Goal: Information Seeking & Learning: Find specific page/section

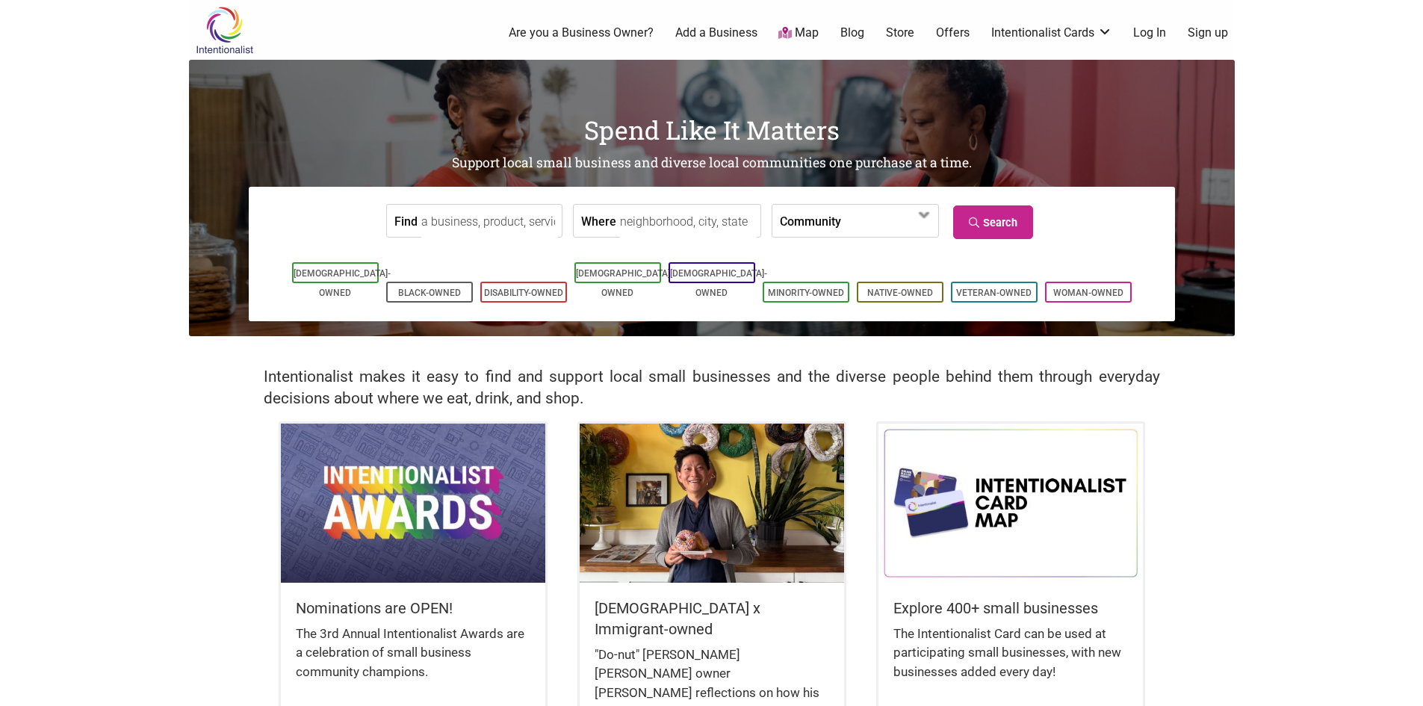
click at [696, 223] on input "Where" at bounding box center [688, 222] width 137 height 34
type input "Spokane, WA, USA"
click at [976, 220] on icon at bounding box center [976, 222] width 14 height 10
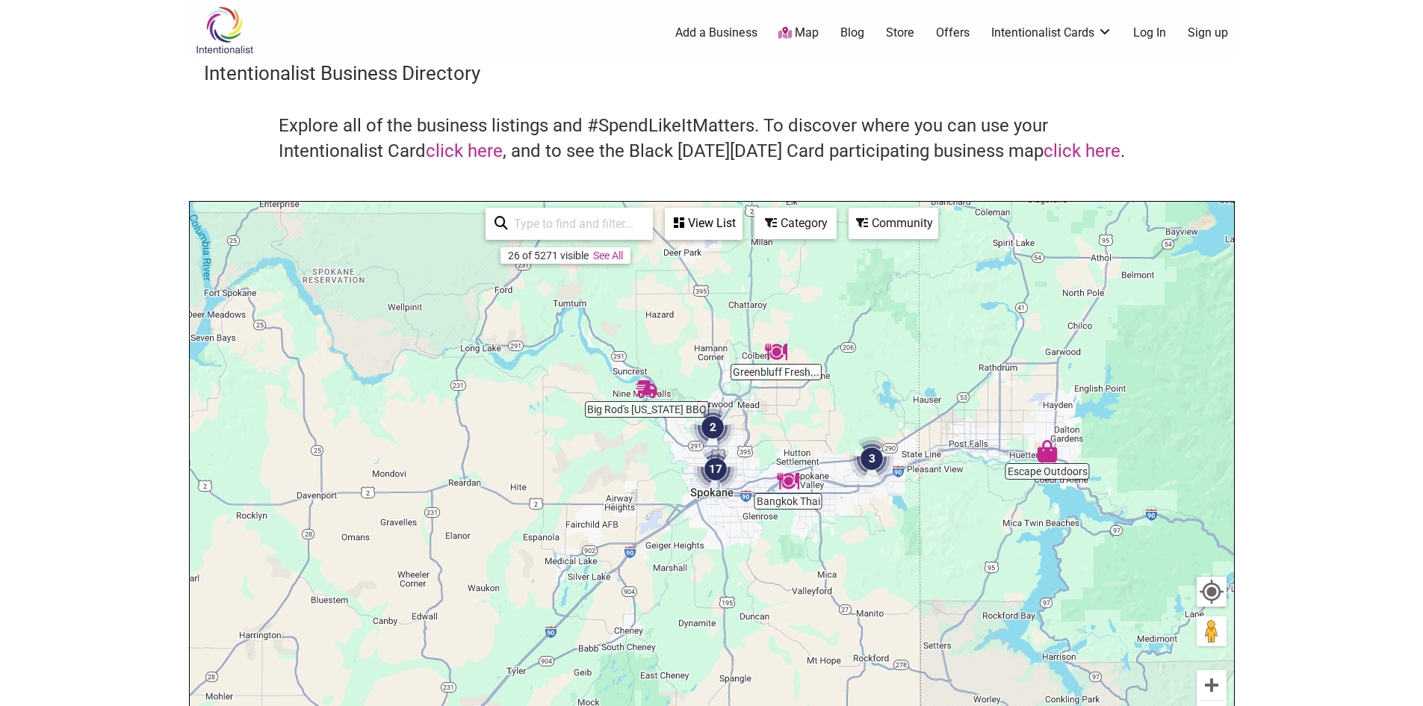
click at [741, 219] on div "Category" at bounding box center [703, 223] width 75 height 28
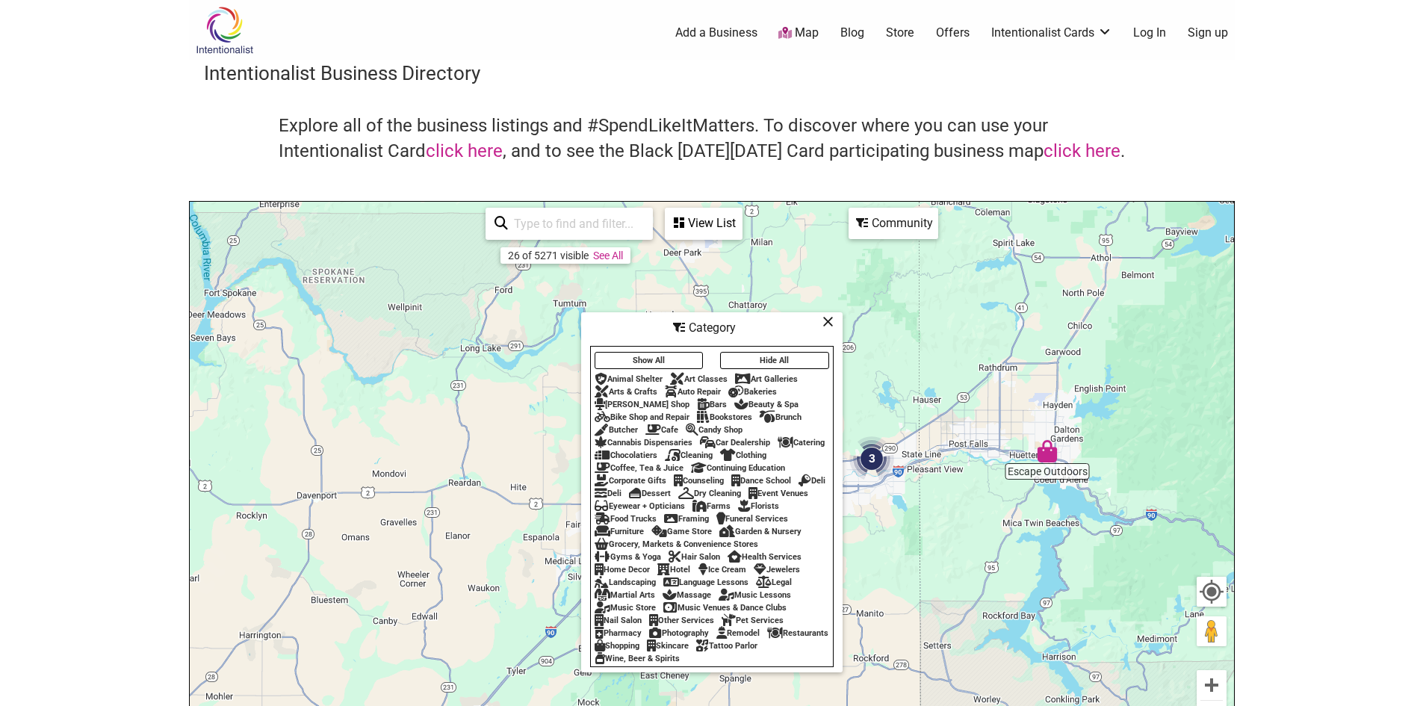
click at [697, 400] on div "Bars" at bounding box center [712, 405] width 30 height 10
click at [824, 321] on icon at bounding box center [827, 321] width 11 height 1
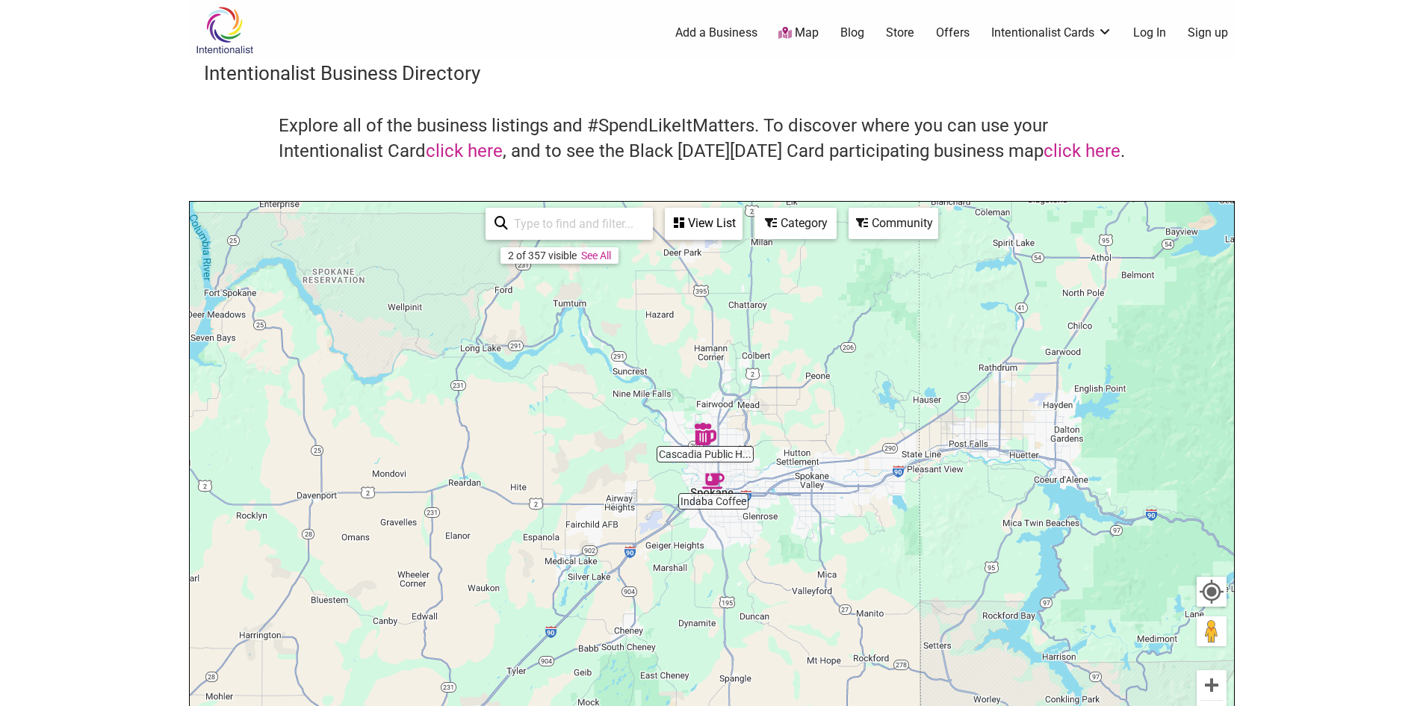
click at [708, 425] on img "Cascadia Public House" at bounding box center [705, 434] width 22 height 22
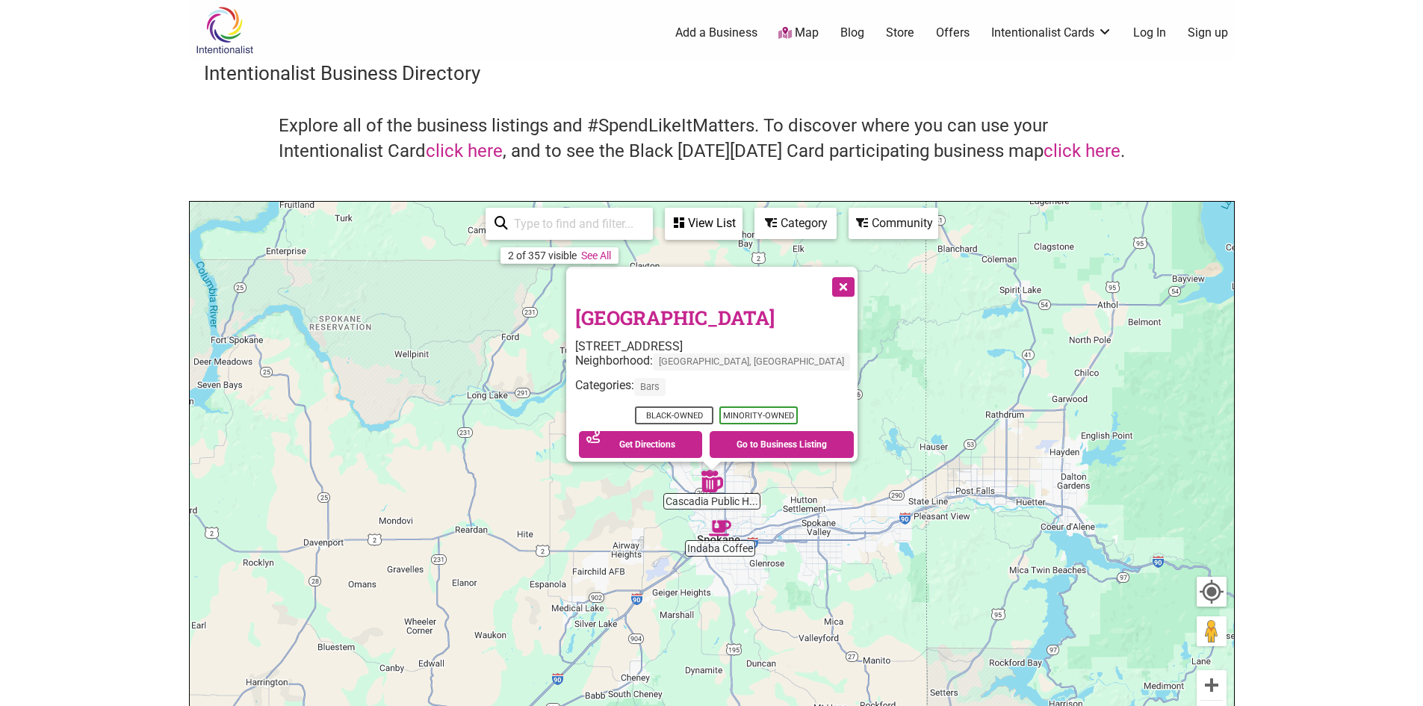
click at [722, 524] on img "Indaba Coffee" at bounding box center [720, 528] width 22 height 22
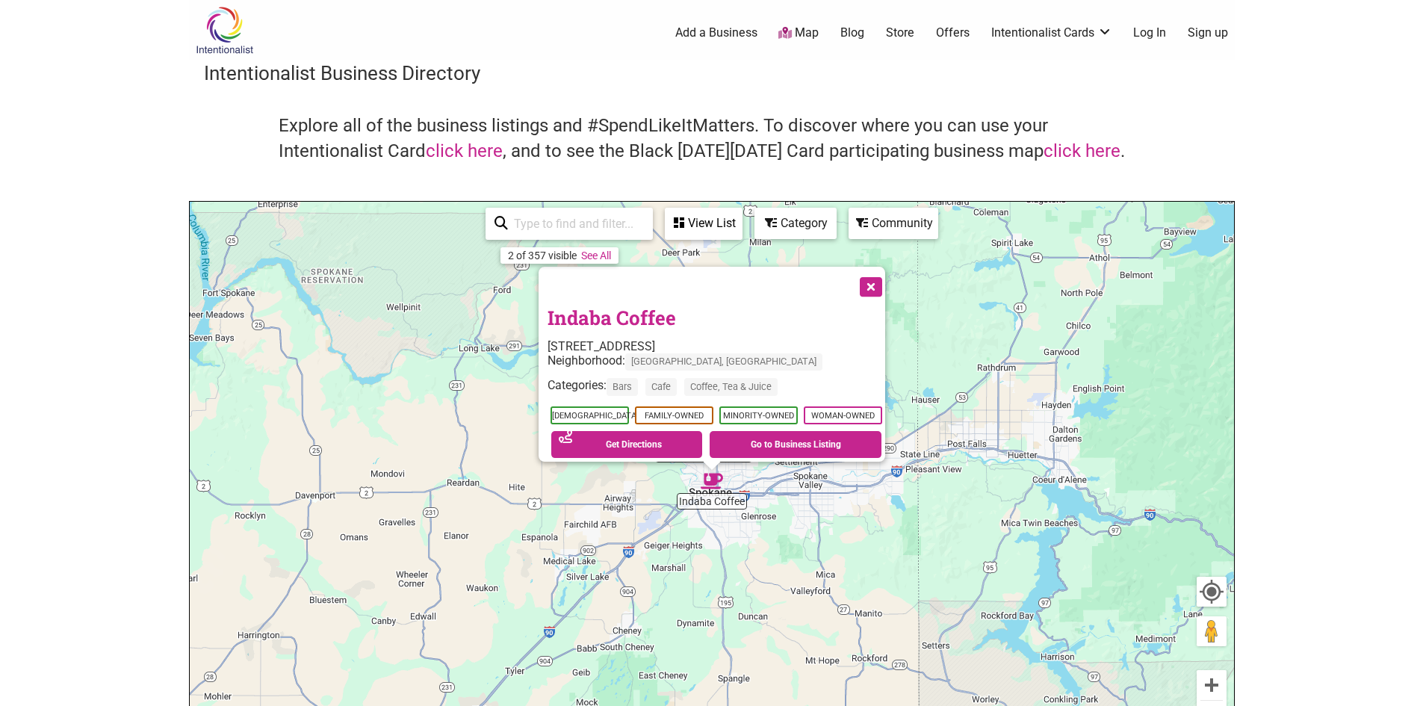
click at [882, 279] on button "Close" at bounding box center [869, 285] width 37 height 37
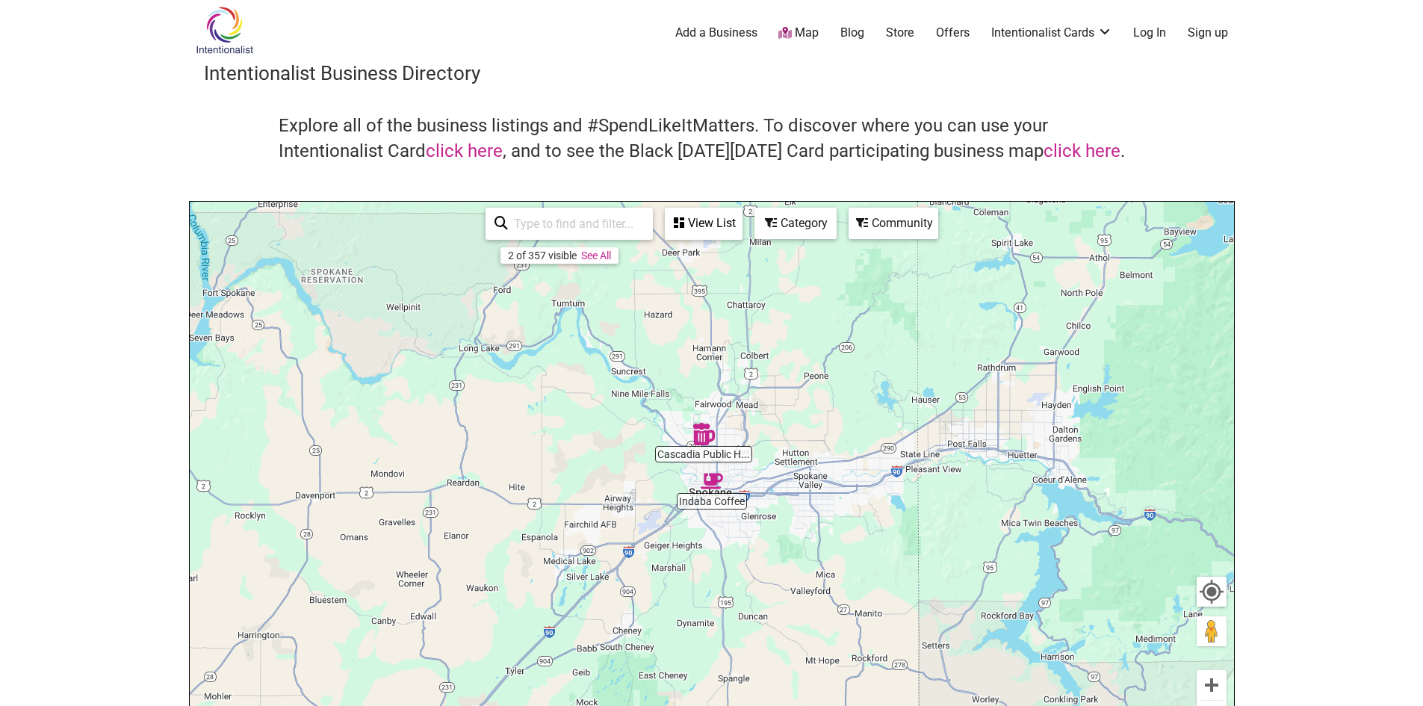
click at [741, 231] on div "Category" at bounding box center [703, 223] width 75 height 28
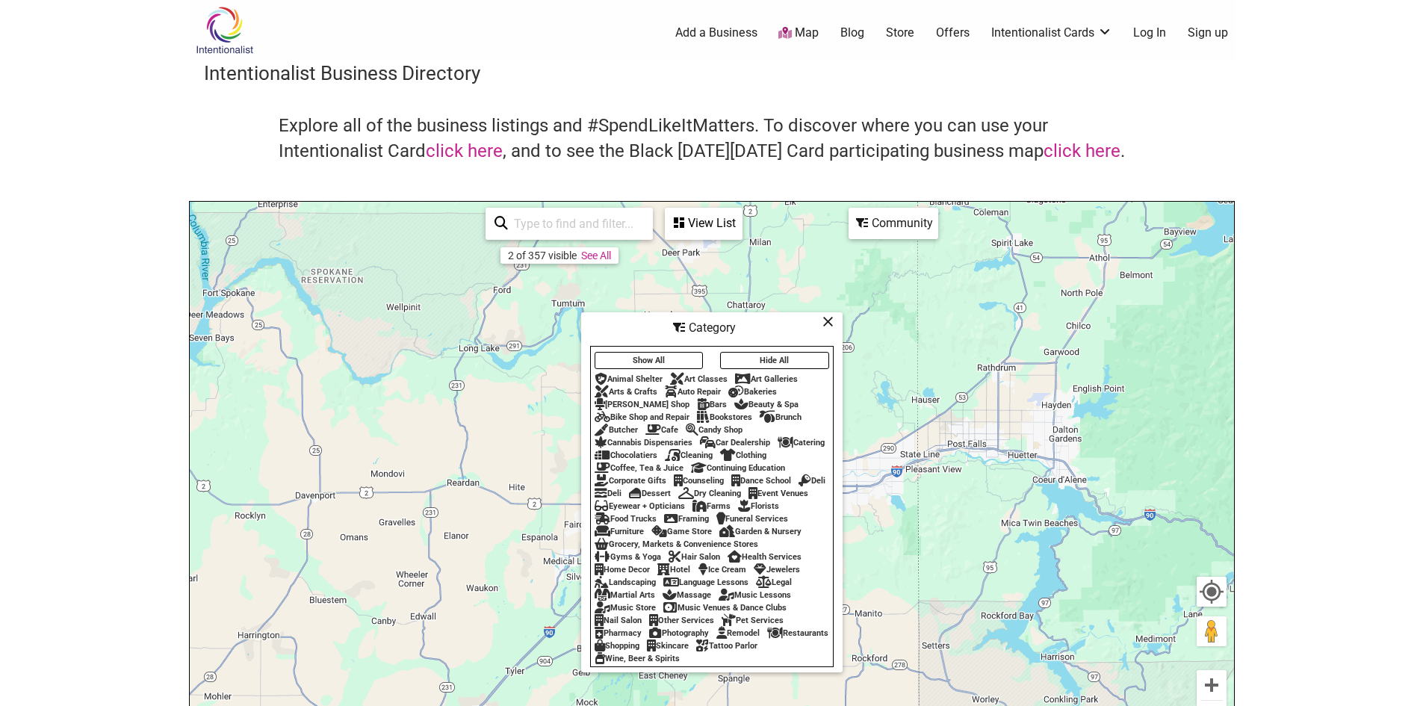
click at [697, 400] on div "Bars" at bounding box center [712, 405] width 30 height 10
click at [600, 262] on div "2 of 357 visible See All" at bounding box center [559, 255] width 118 height 16
click at [600, 255] on link "See All" at bounding box center [596, 255] width 30 height 12
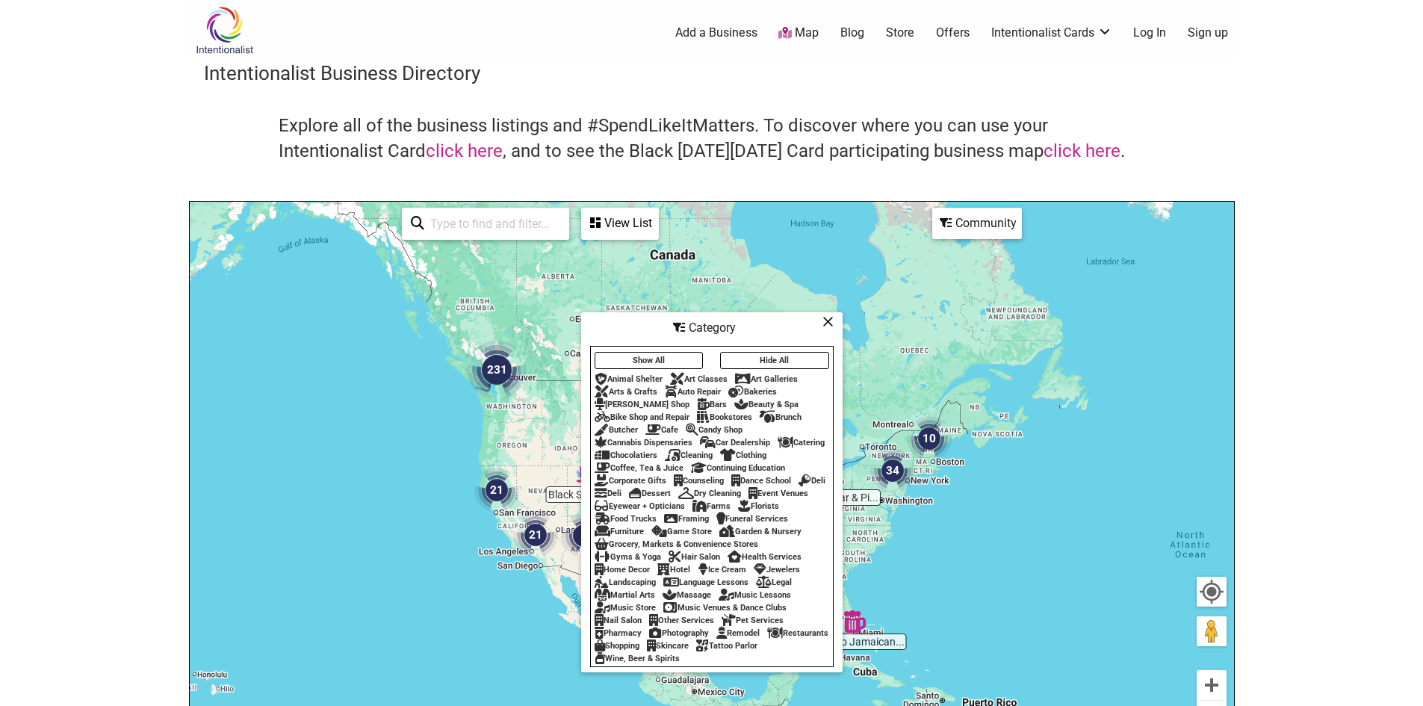
click at [822, 321] on icon at bounding box center [827, 321] width 11 height 1
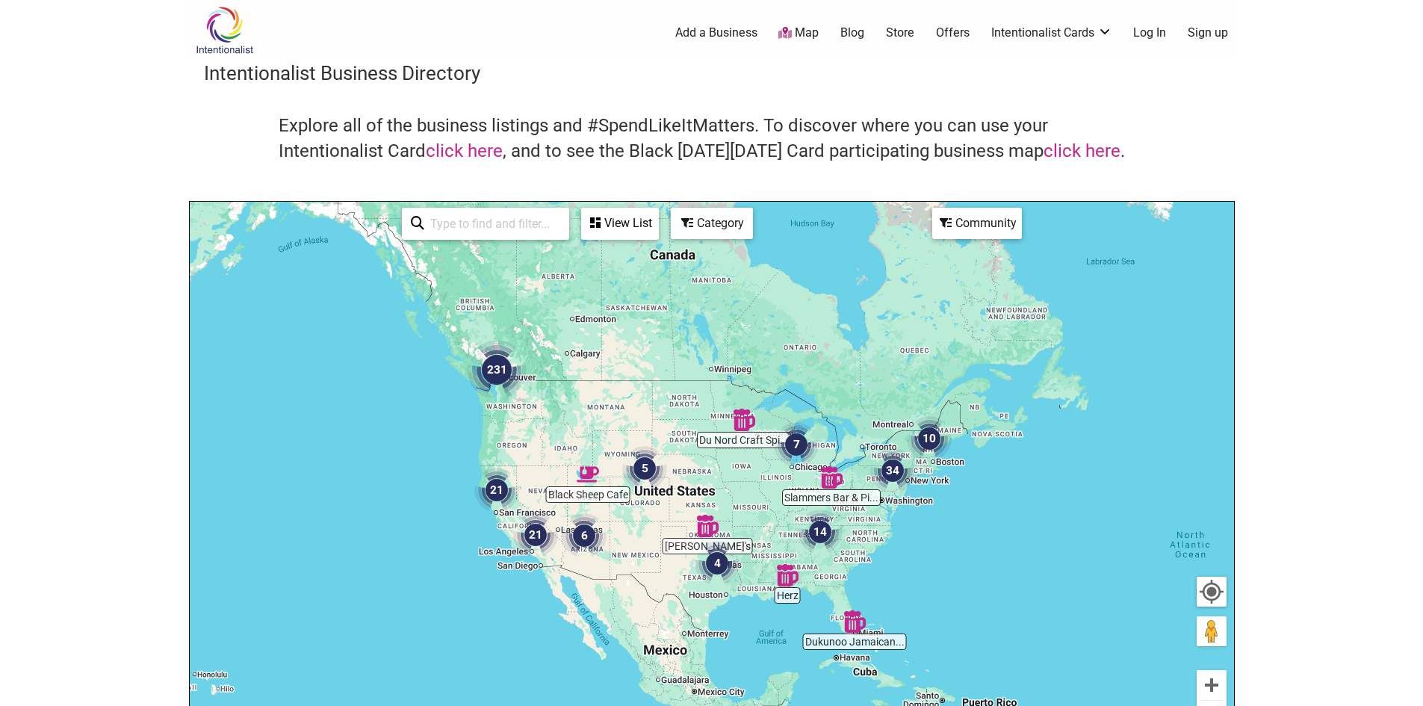
click at [491, 370] on img "231" at bounding box center [497, 370] width 60 height 60
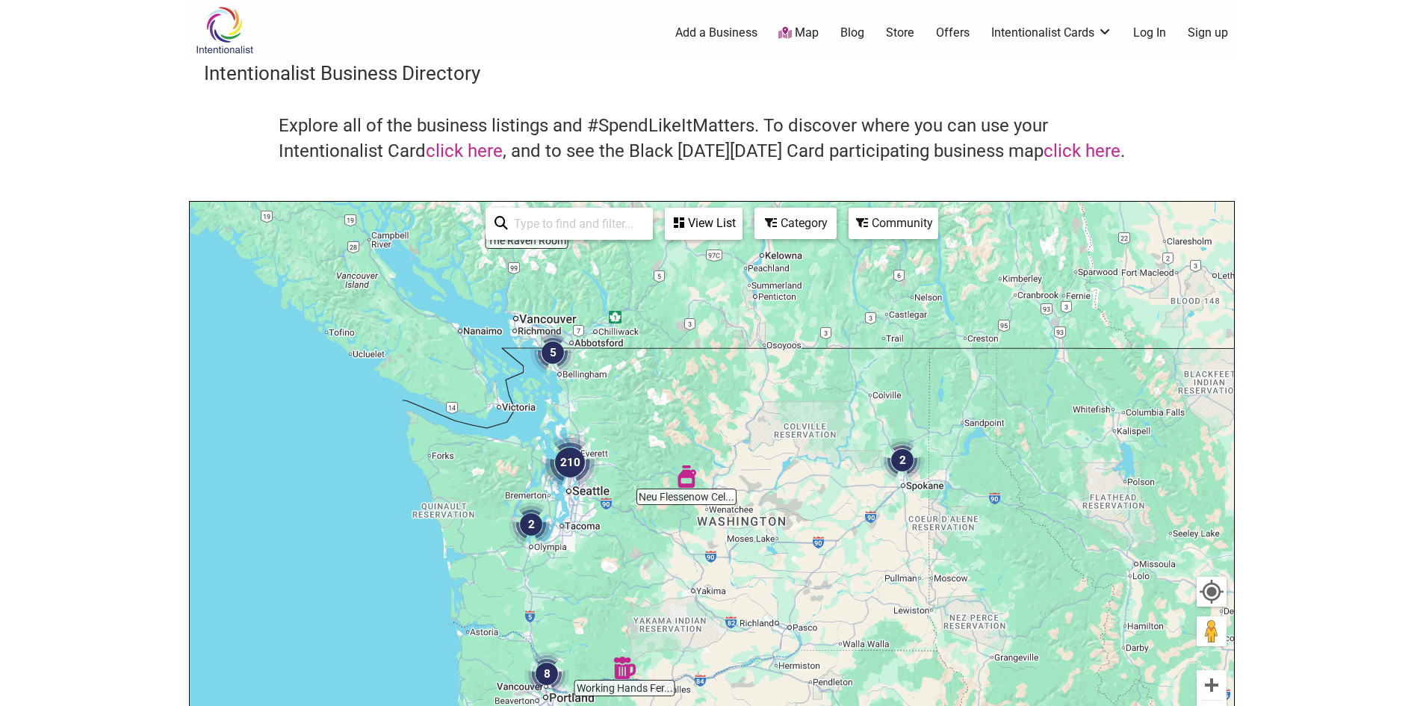
click at [902, 459] on img "2" at bounding box center [902, 460] width 45 height 45
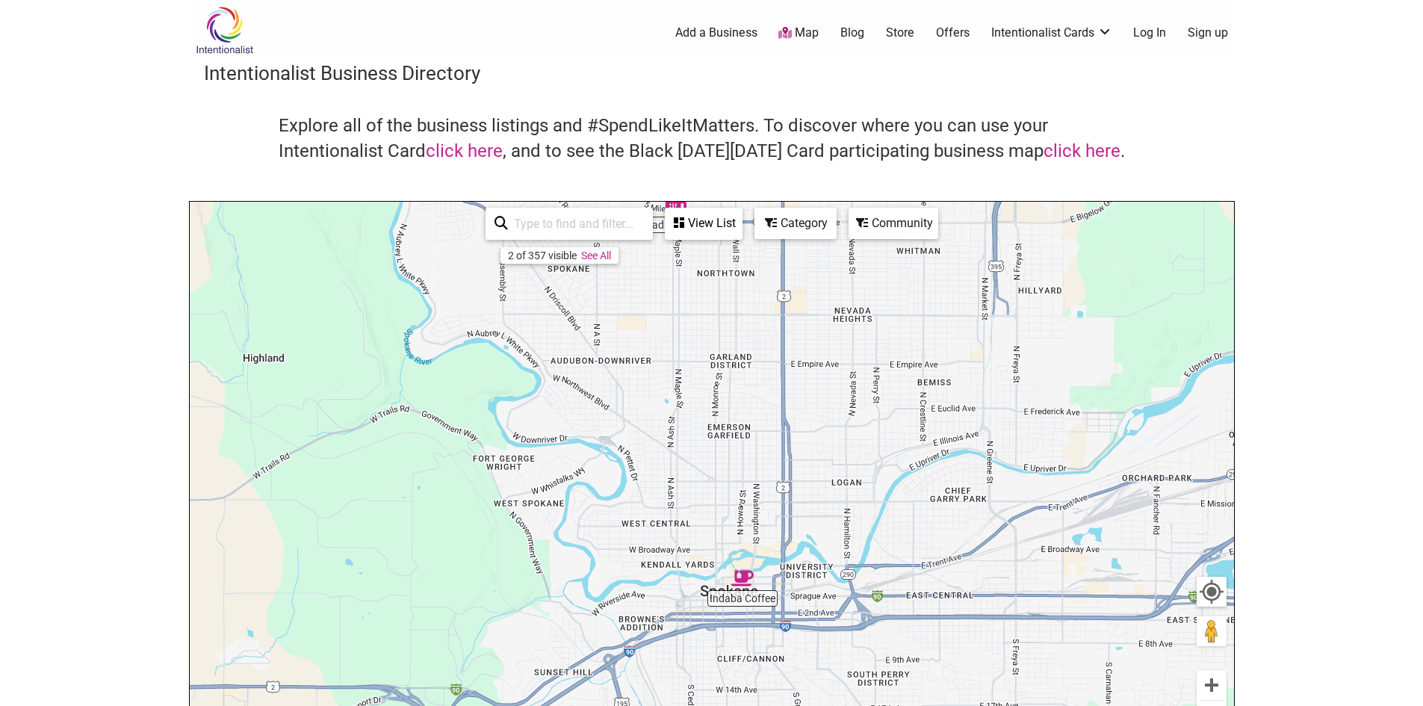
click at [911, 355] on div "To navigate, press the arrow keys." at bounding box center [712, 492] width 1044 height 581
click at [768, 221] on icon at bounding box center [771, 223] width 12 height 12
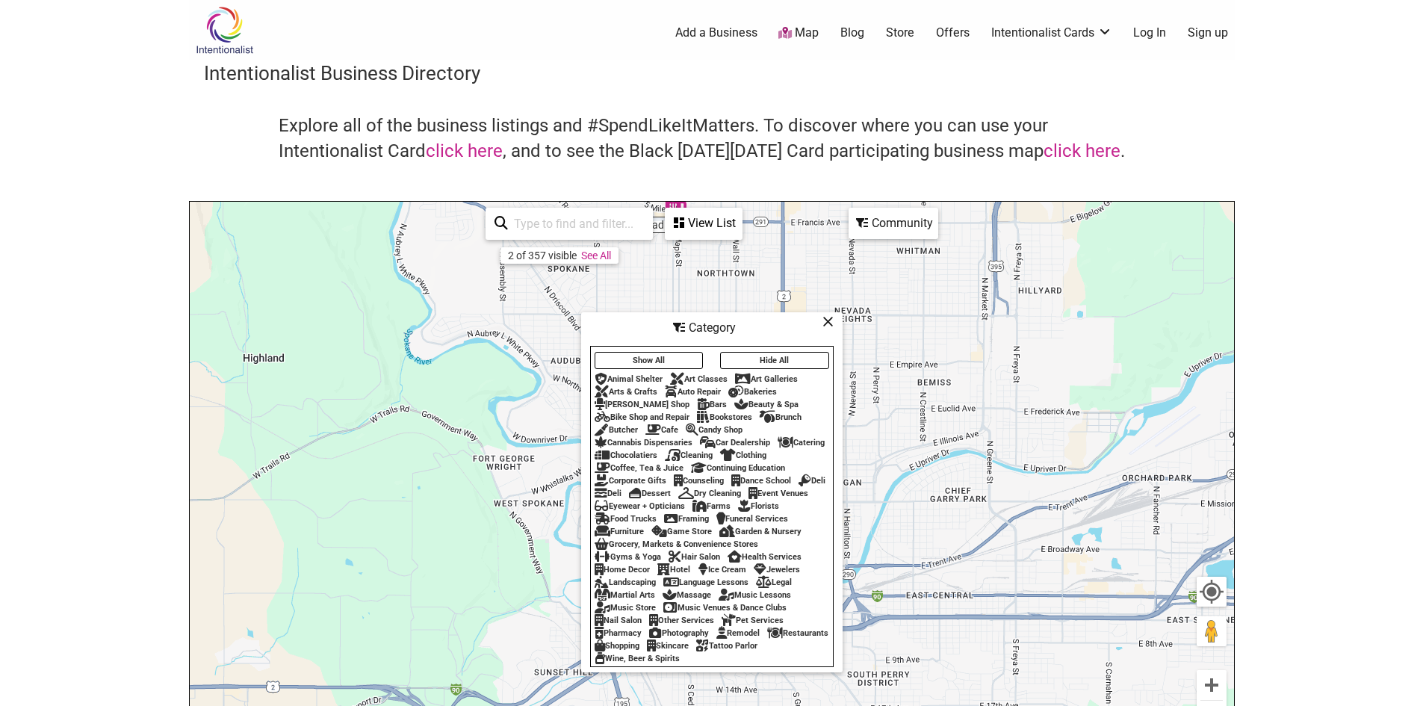
click at [676, 354] on button "Show All" at bounding box center [649, 360] width 109 height 17
click at [825, 325] on div "Category" at bounding box center [712, 328] width 258 height 28
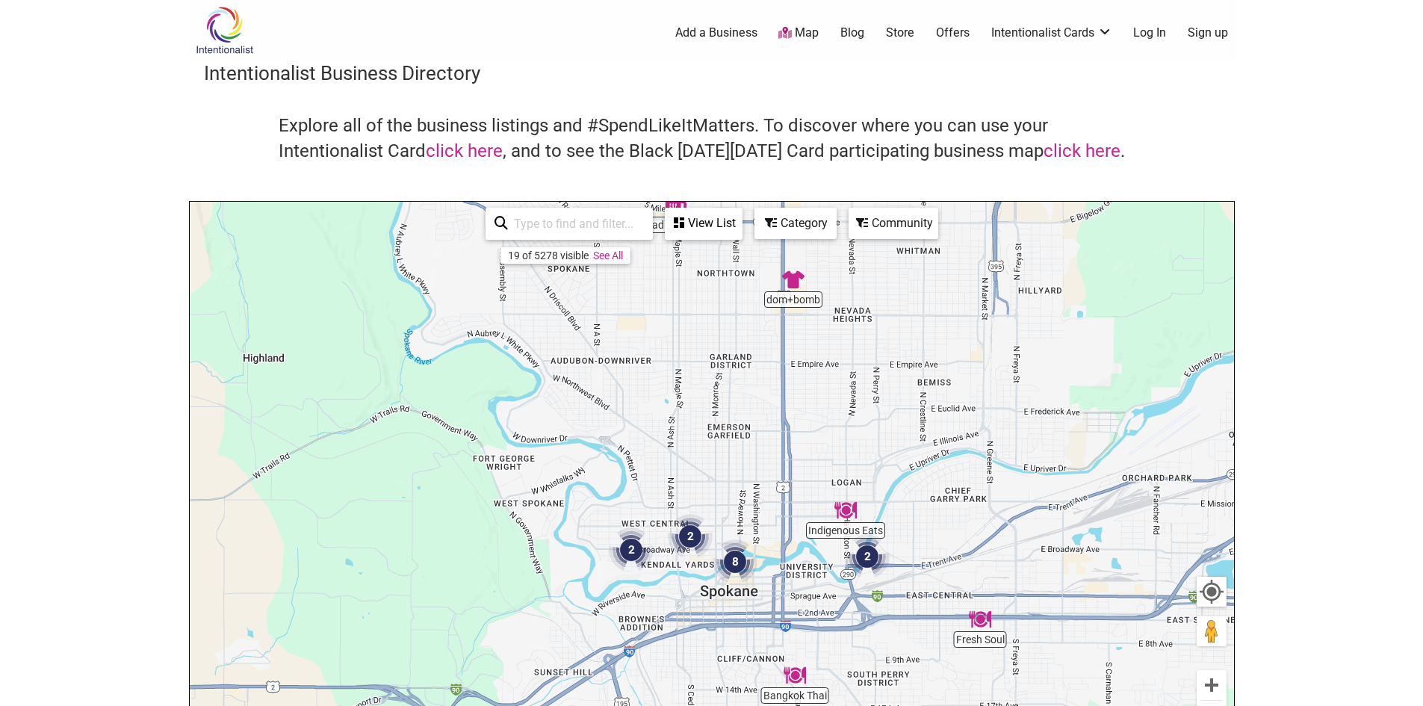
click at [847, 514] on img "Indigenous Eats" at bounding box center [845, 510] width 22 height 22
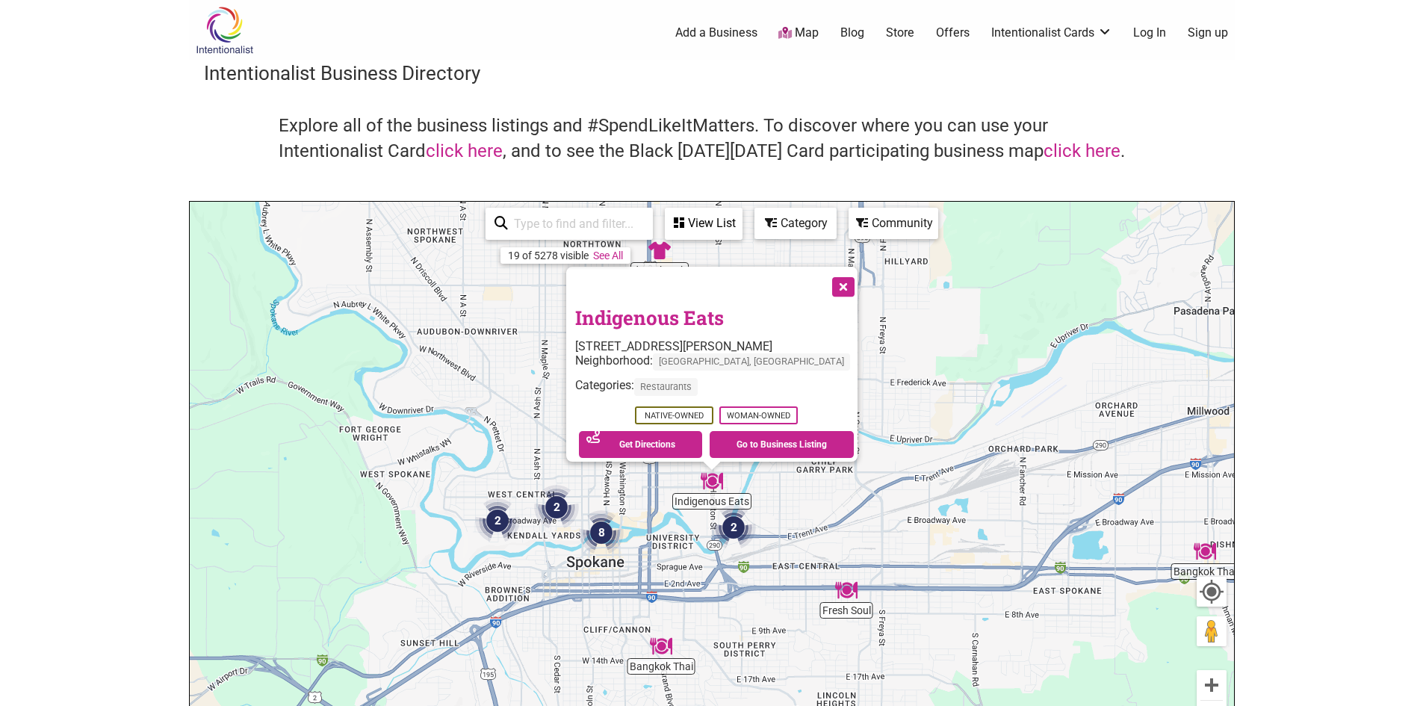
click at [823, 280] on button "Close" at bounding box center [841, 285] width 37 height 37
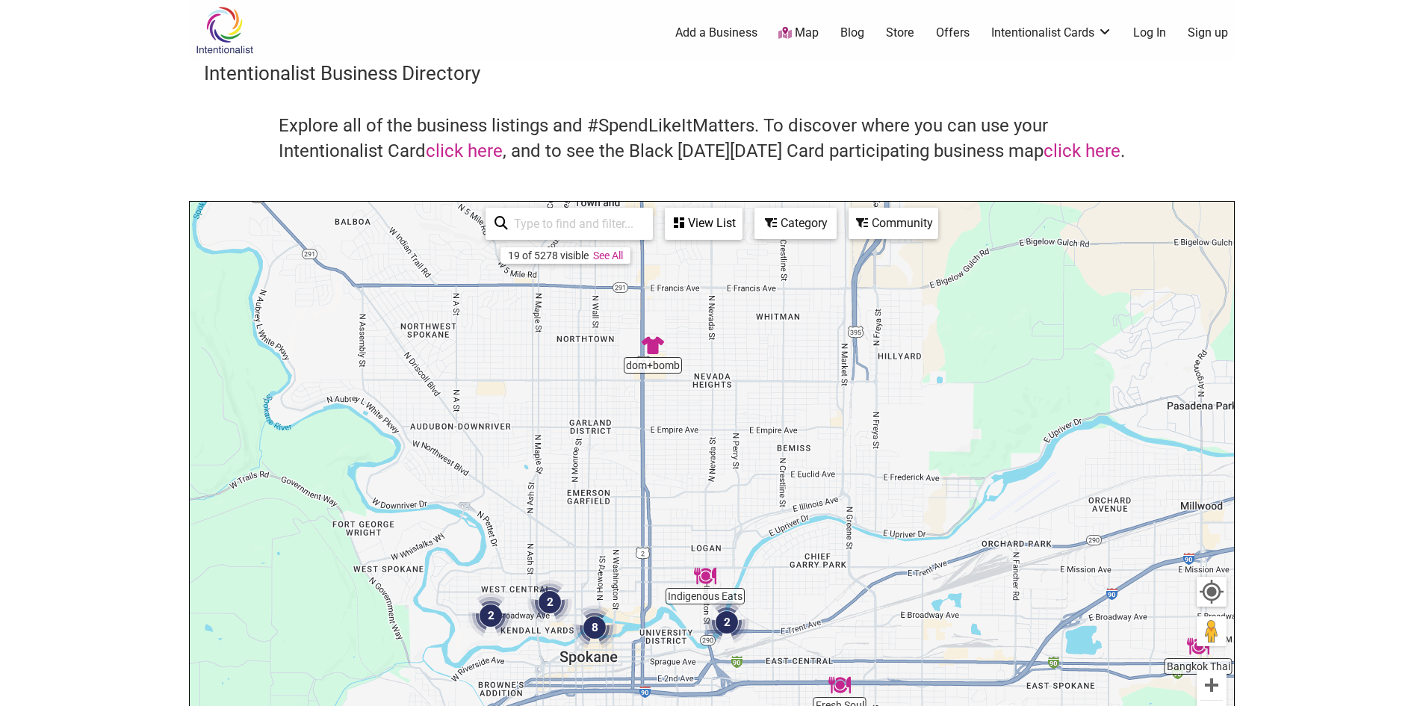
drag, startPoint x: 732, startPoint y: 406, endPoint x: 725, endPoint y: 568, distance: 161.5
click at [725, 568] on div "To navigate, press the arrow keys." at bounding box center [712, 492] width 1044 height 581
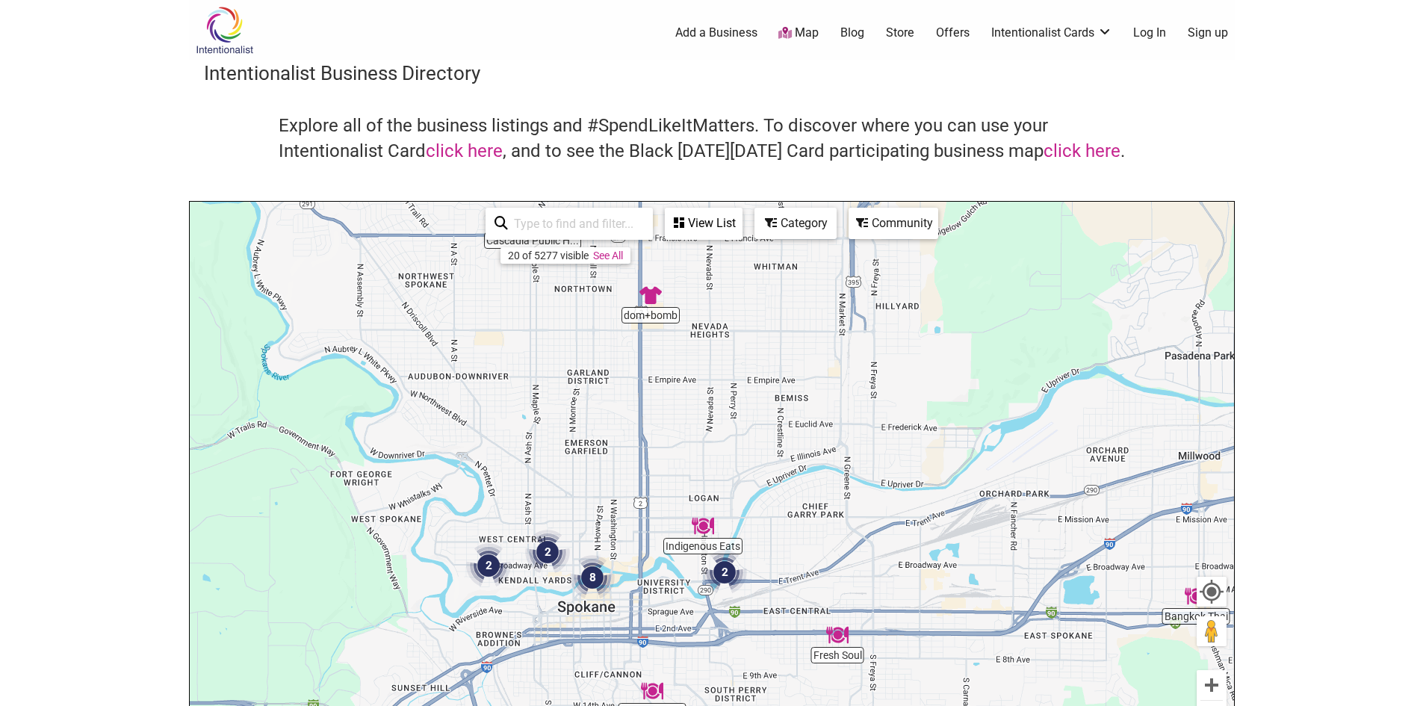
drag, startPoint x: 727, startPoint y: 503, endPoint x: 725, endPoint y: 451, distance: 51.6
click at [725, 451] on div "To navigate, press the arrow keys." at bounding box center [712, 492] width 1044 height 581
click at [590, 574] on img "8" at bounding box center [592, 577] width 45 height 45
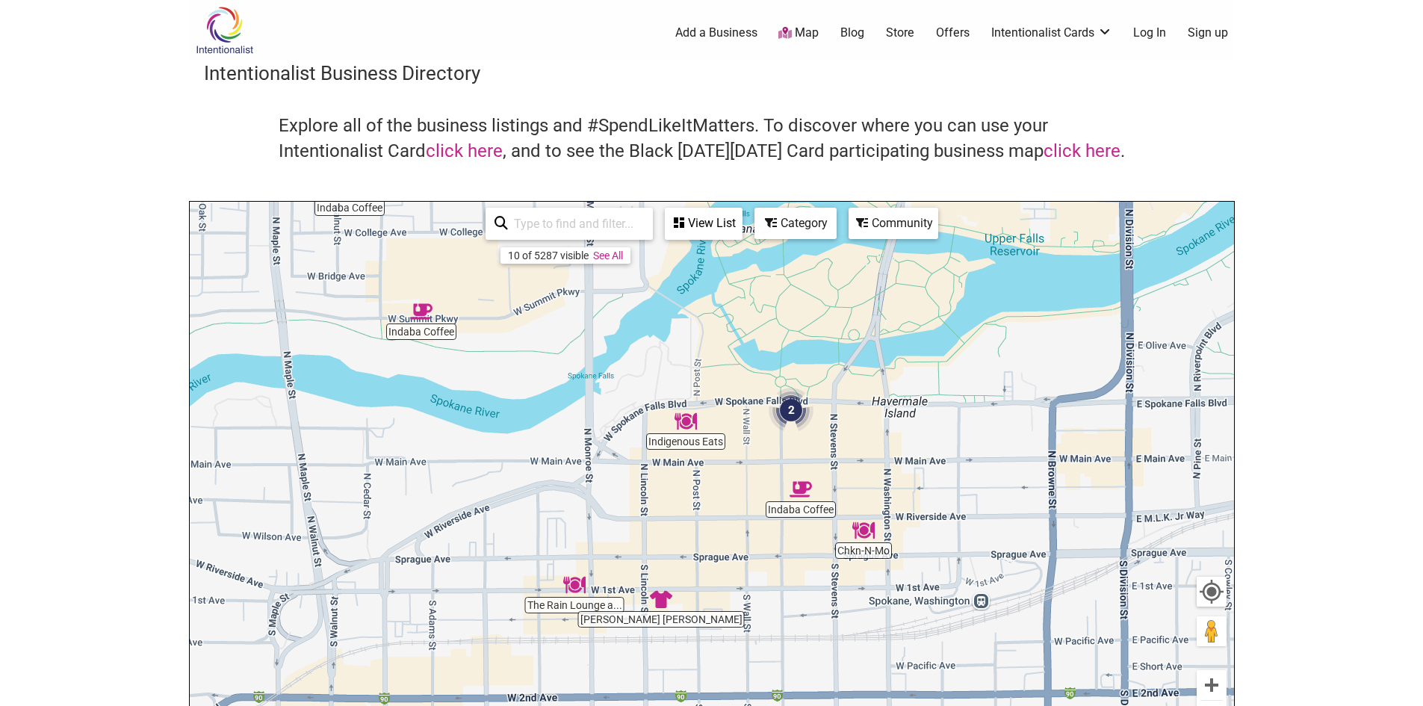
drag, startPoint x: 712, startPoint y: 613, endPoint x: 719, endPoint y: 500, distance: 113.0
click at [719, 500] on div "To navigate, press the arrow keys." at bounding box center [712, 492] width 1044 height 581
click at [570, 584] on img "The Rain Lounge and Scratch Restaurant" at bounding box center [574, 585] width 22 height 22
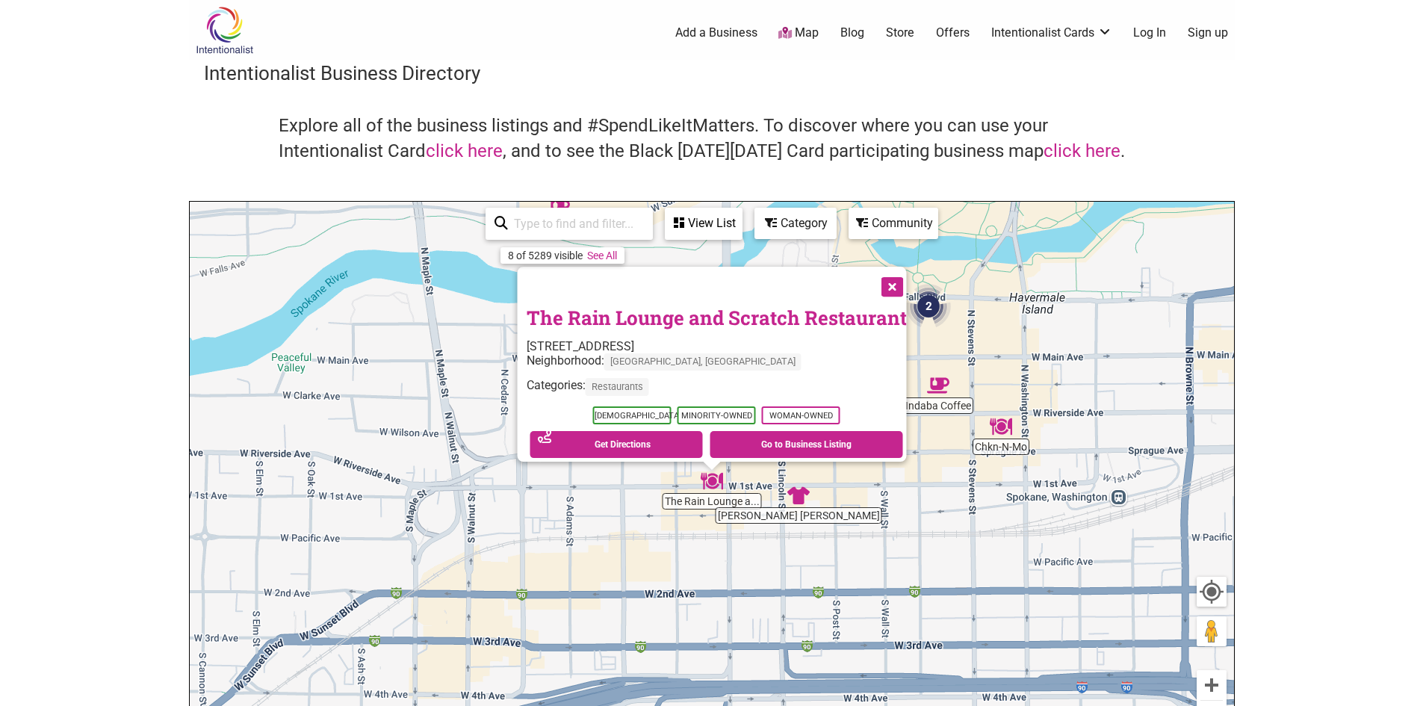
click at [896, 274] on button "Close" at bounding box center [890, 285] width 37 height 37
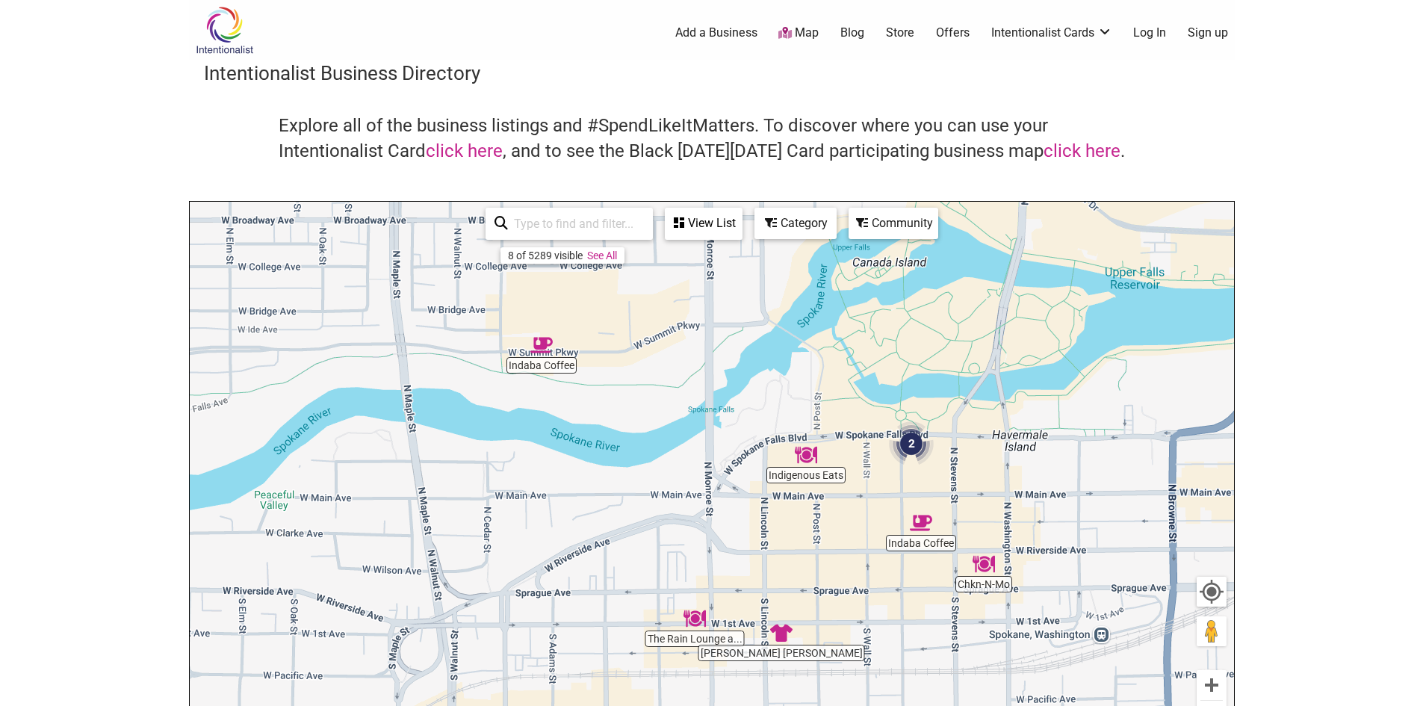
drag, startPoint x: 934, startPoint y: 461, endPoint x: 916, endPoint y: 603, distance: 143.0
click at [916, 603] on div "To navigate, press the arrow keys." at bounding box center [712, 492] width 1044 height 581
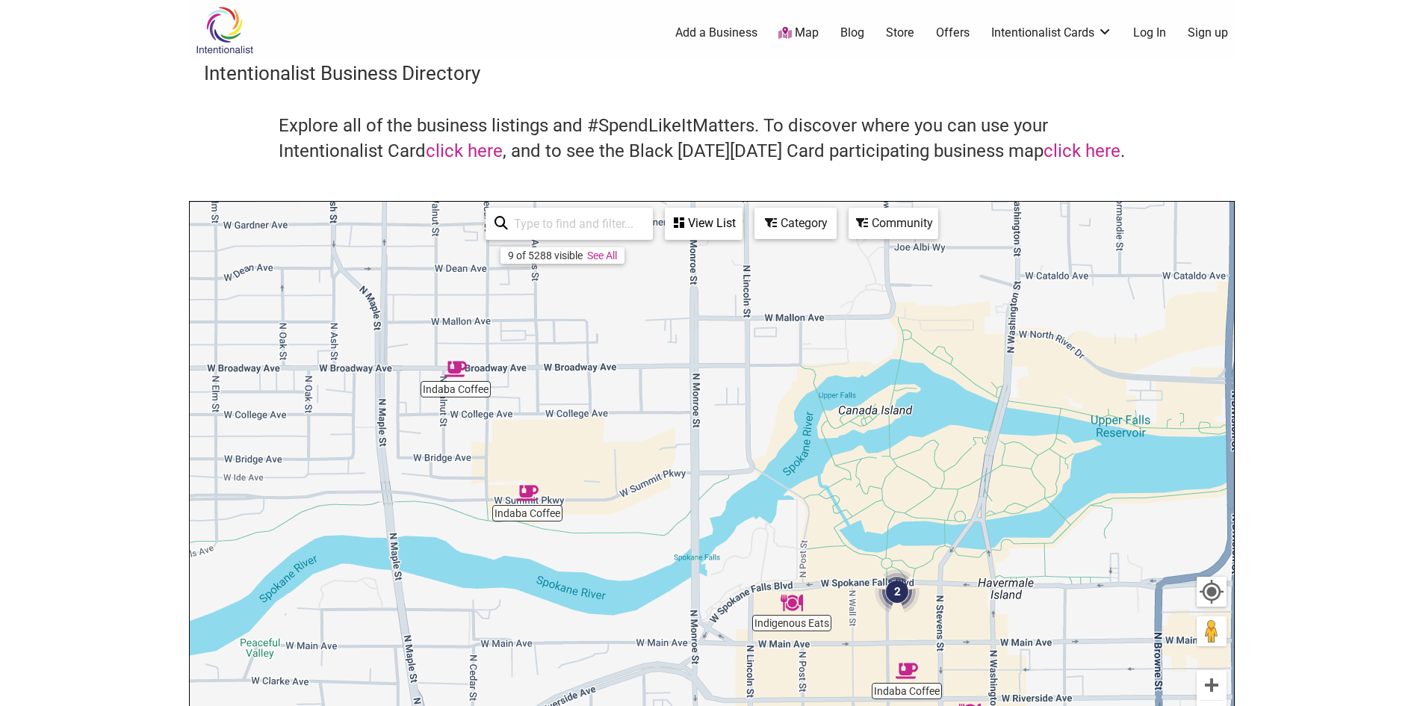
drag, startPoint x: 692, startPoint y: 368, endPoint x: 678, endPoint y: 511, distance: 143.4
click at [678, 511] on div "To navigate, press the arrow keys." at bounding box center [712, 492] width 1044 height 581
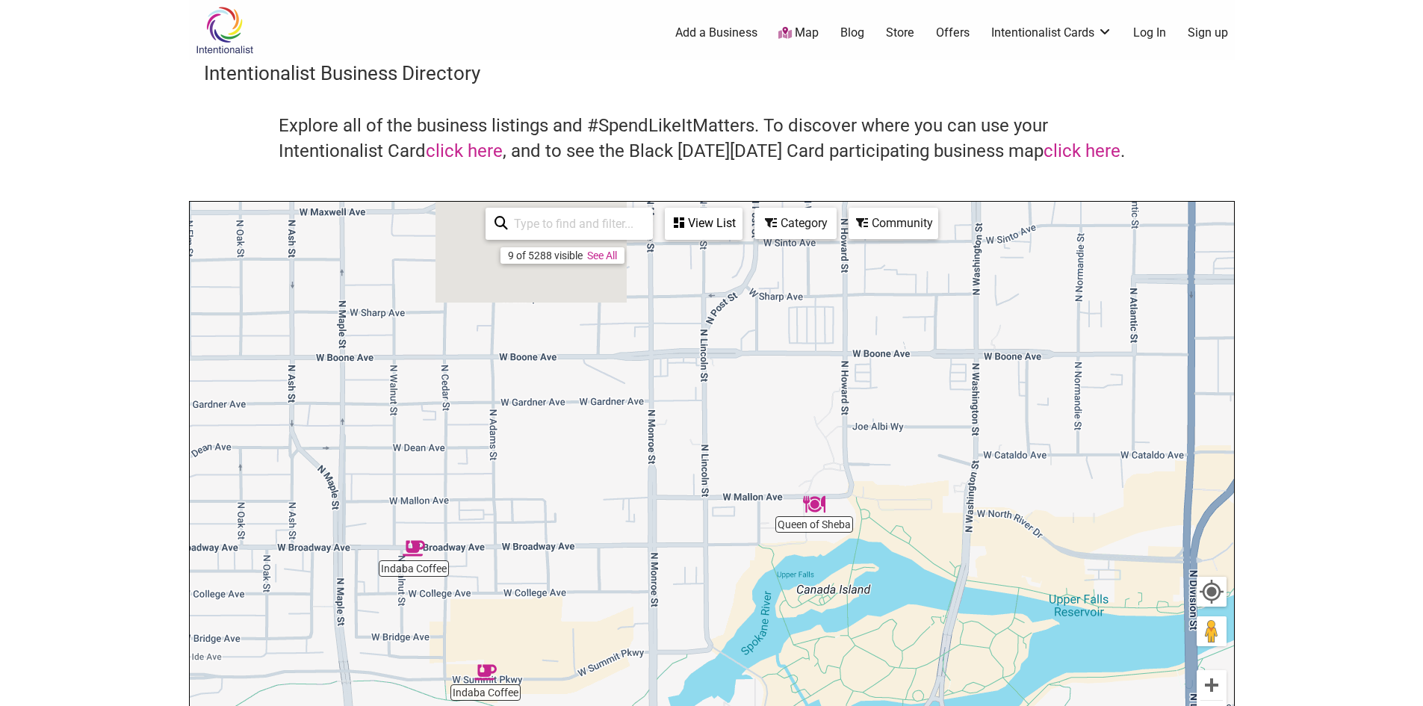
drag, startPoint x: 899, startPoint y: 424, endPoint x: 857, endPoint y: 607, distance: 187.0
click at [857, 607] on div "To navigate, press the arrow keys." at bounding box center [712, 492] width 1044 height 581
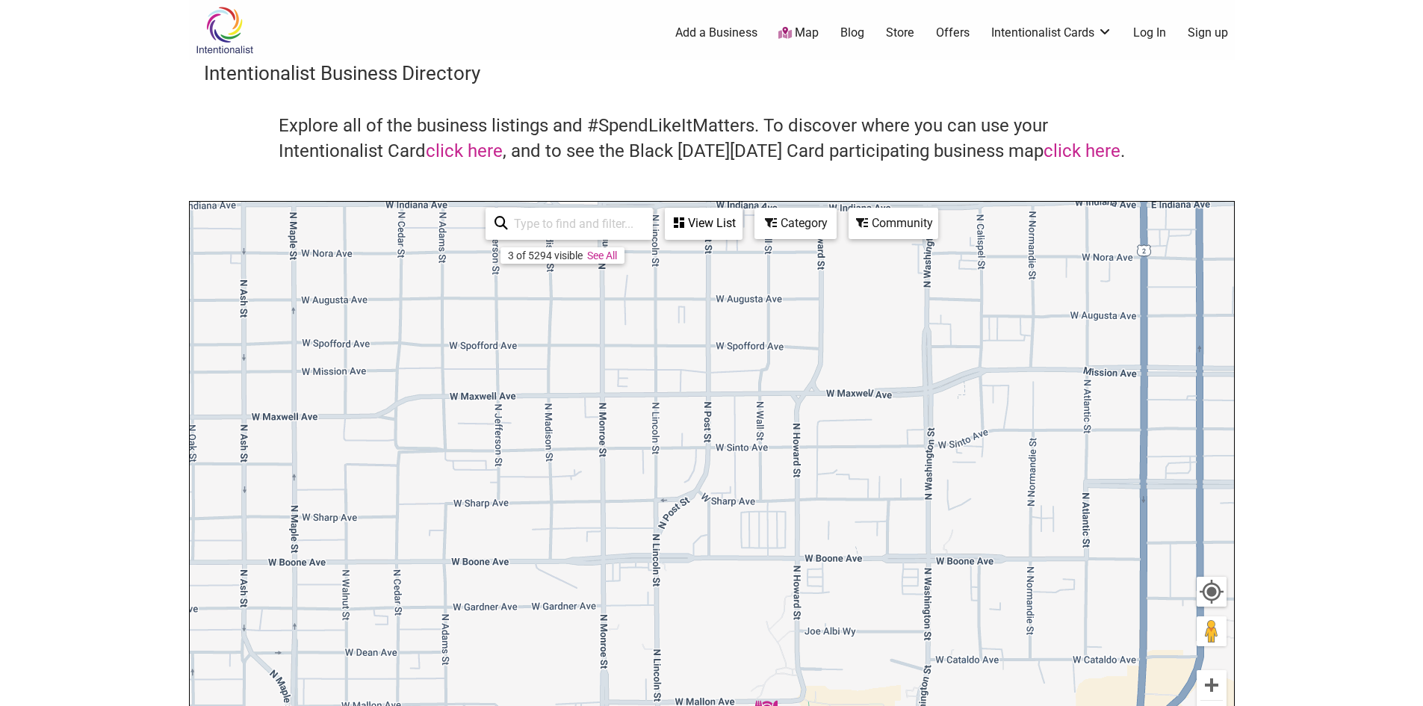
drag, startPoint x: 929, startPoint y: 384, endPoint x: 883, endPoint y: 591, distance: 212.0
click at [883, 591] on div "To navigate, press the arrow keys." at bounding box center [712, 492] width 1044 height 581
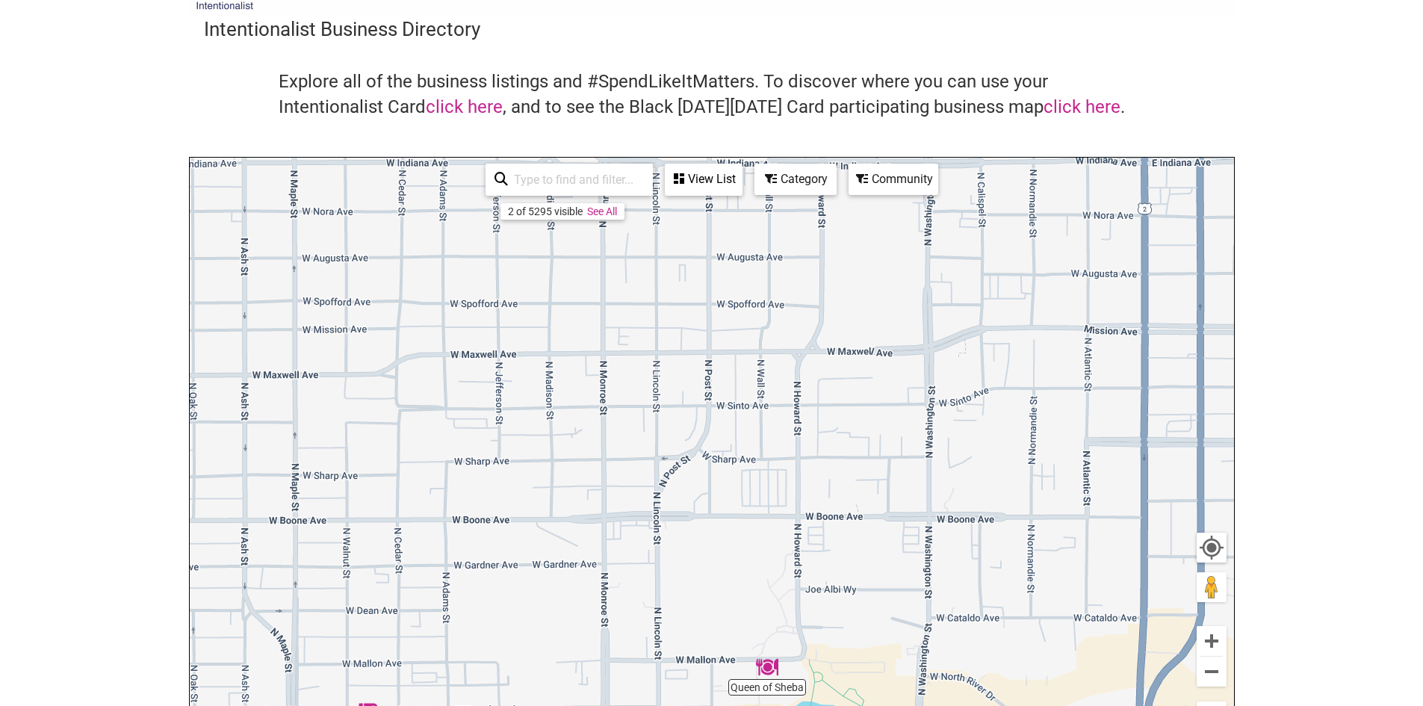
scroll to position [75, 0]
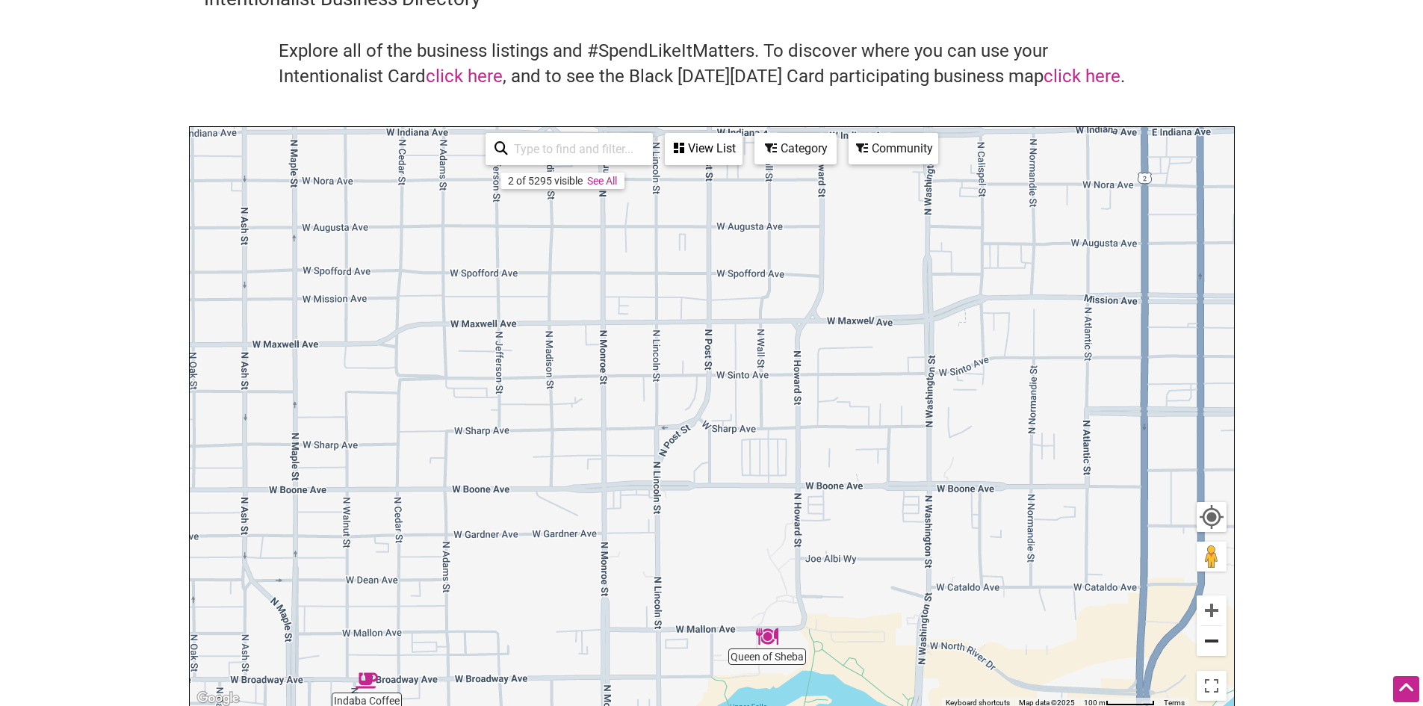
click at [1216, 645] on button "Zoom out" at bounding box center [1212, 641] width 30 height 30
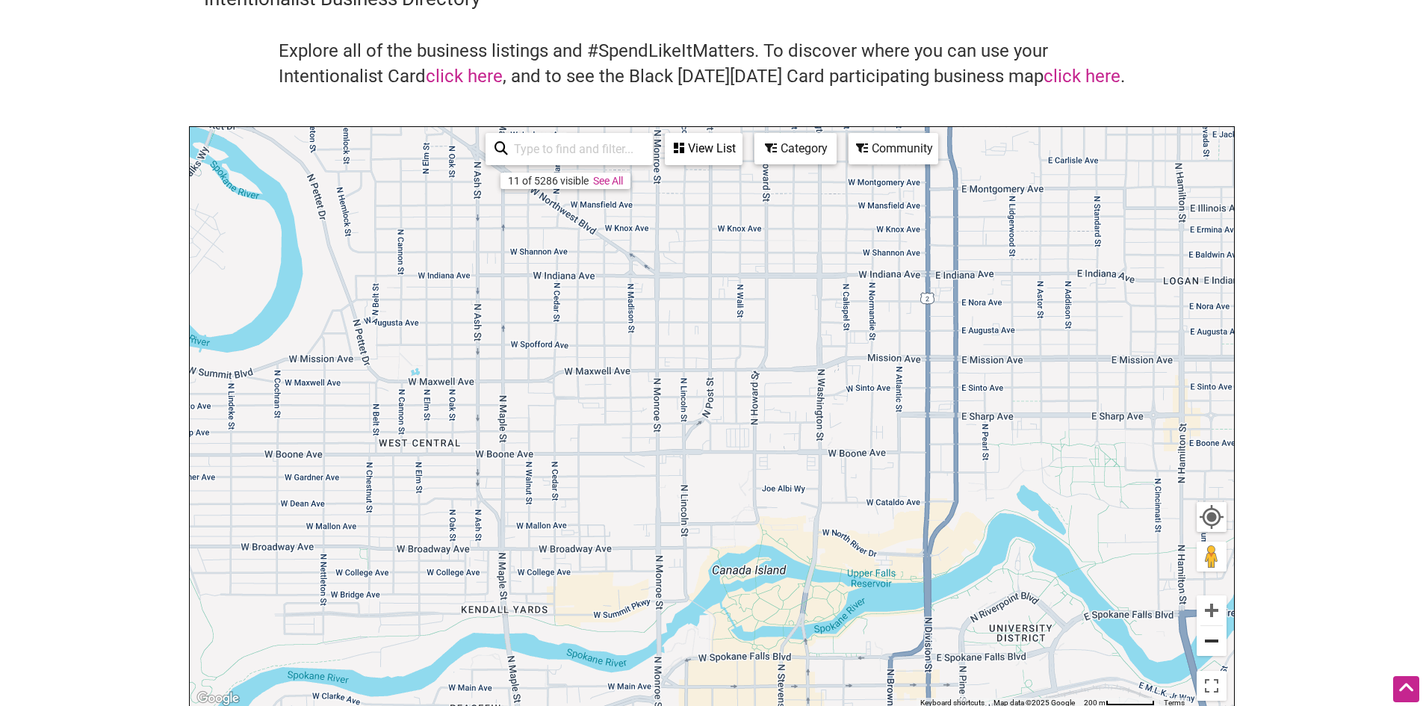
click at [1216, 645] on button "Zoom out" at bounding box center [1212, 641] width 30 height 30
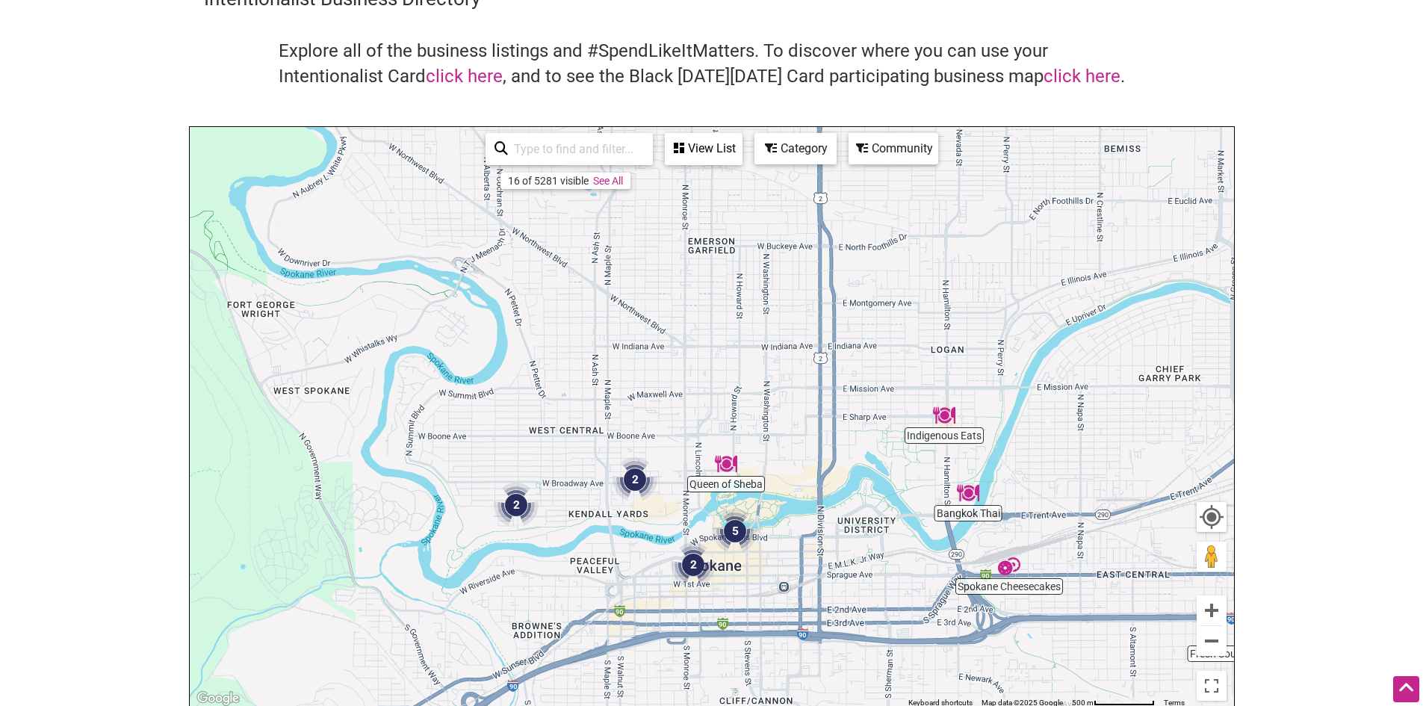
click at [733, 526] on img "5" at bounding box center [735, 531] width 45 height 45
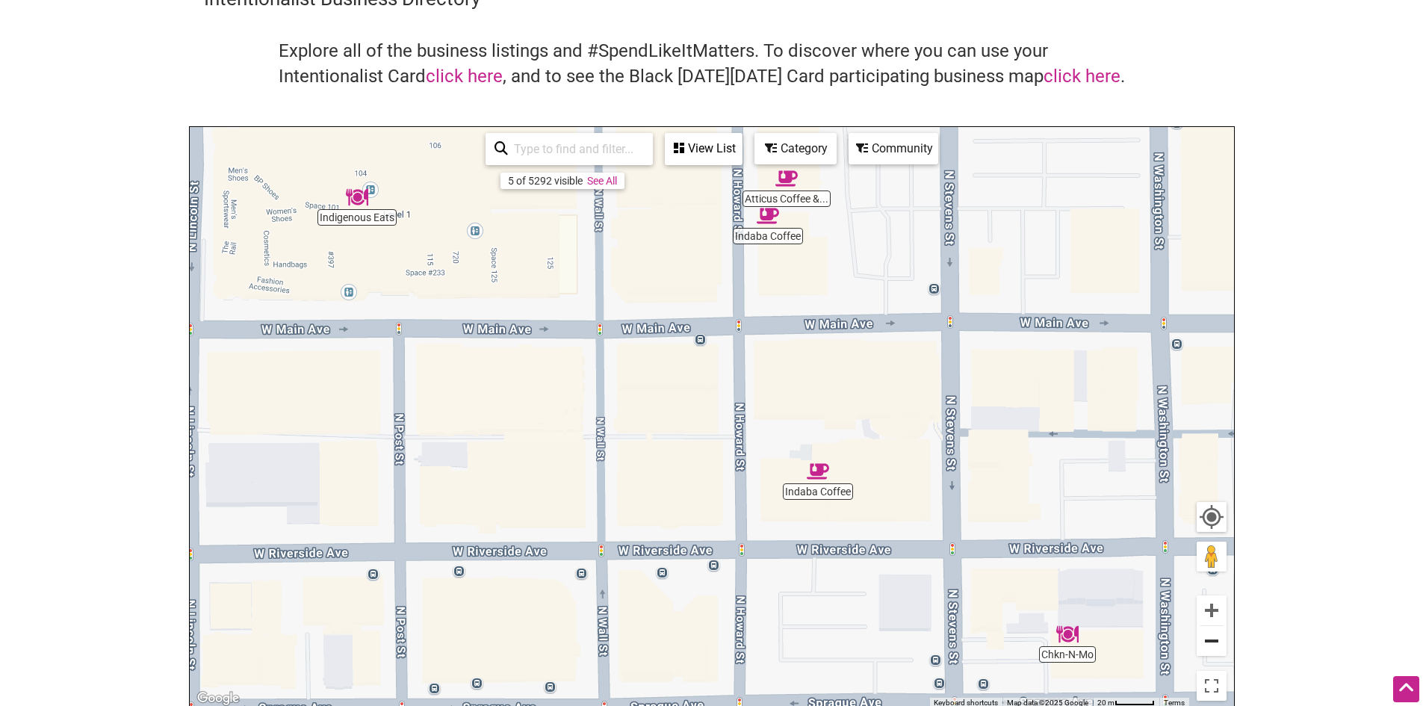
click at [1207, 646] on button "Zoom out" at bounding box center [1212, 641] width 30 height 30
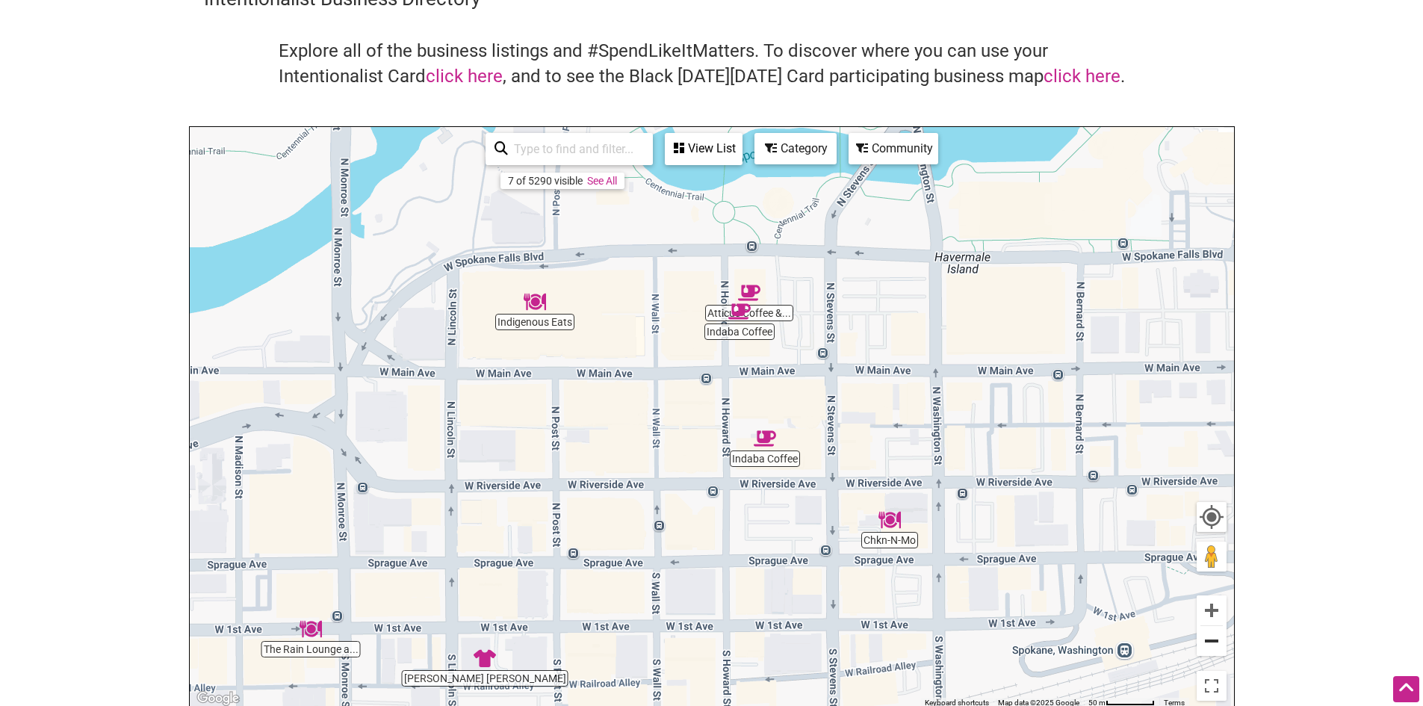
click at [1207, 646] on button "Zoom out" at bounding box center [1212, 641] width 30 height 30
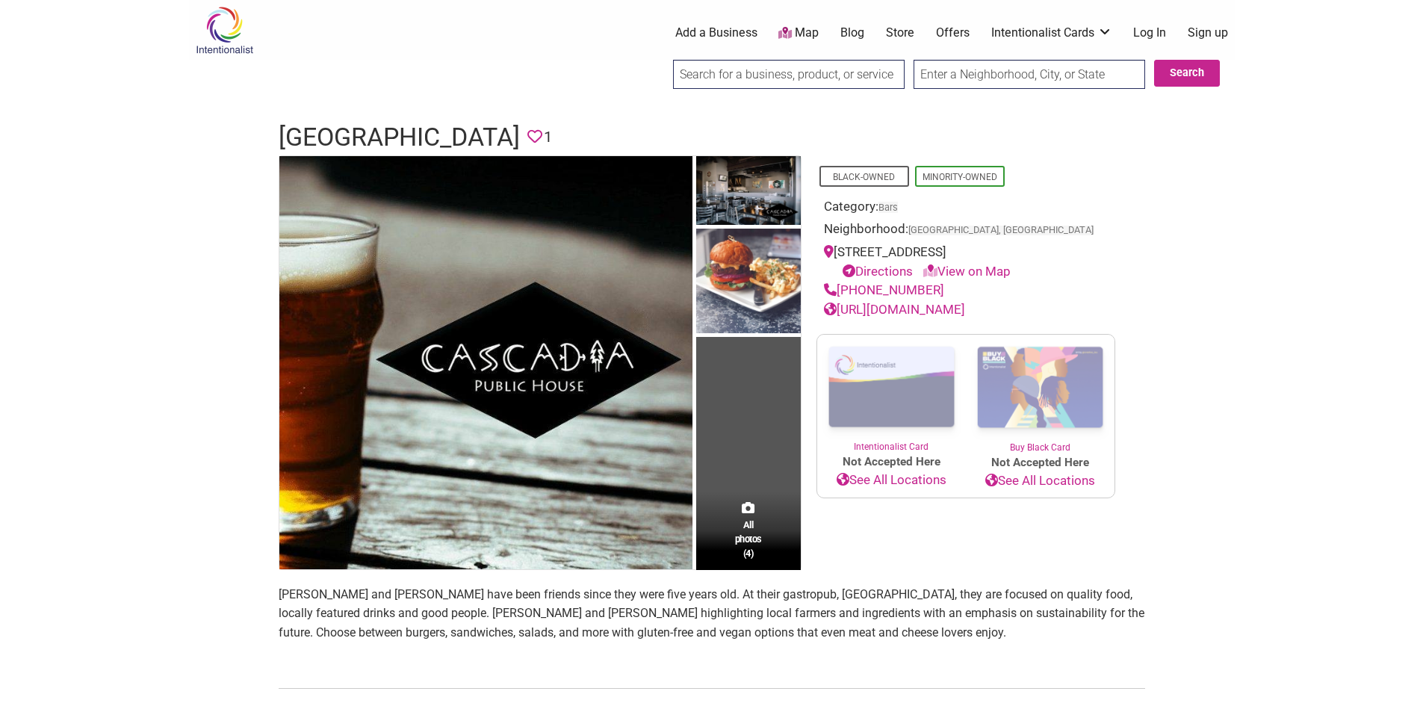
click at [943, 312] on link "http://www.cascadiapublichouse.com/" at bounding box center [894, 309] width 141 height 15
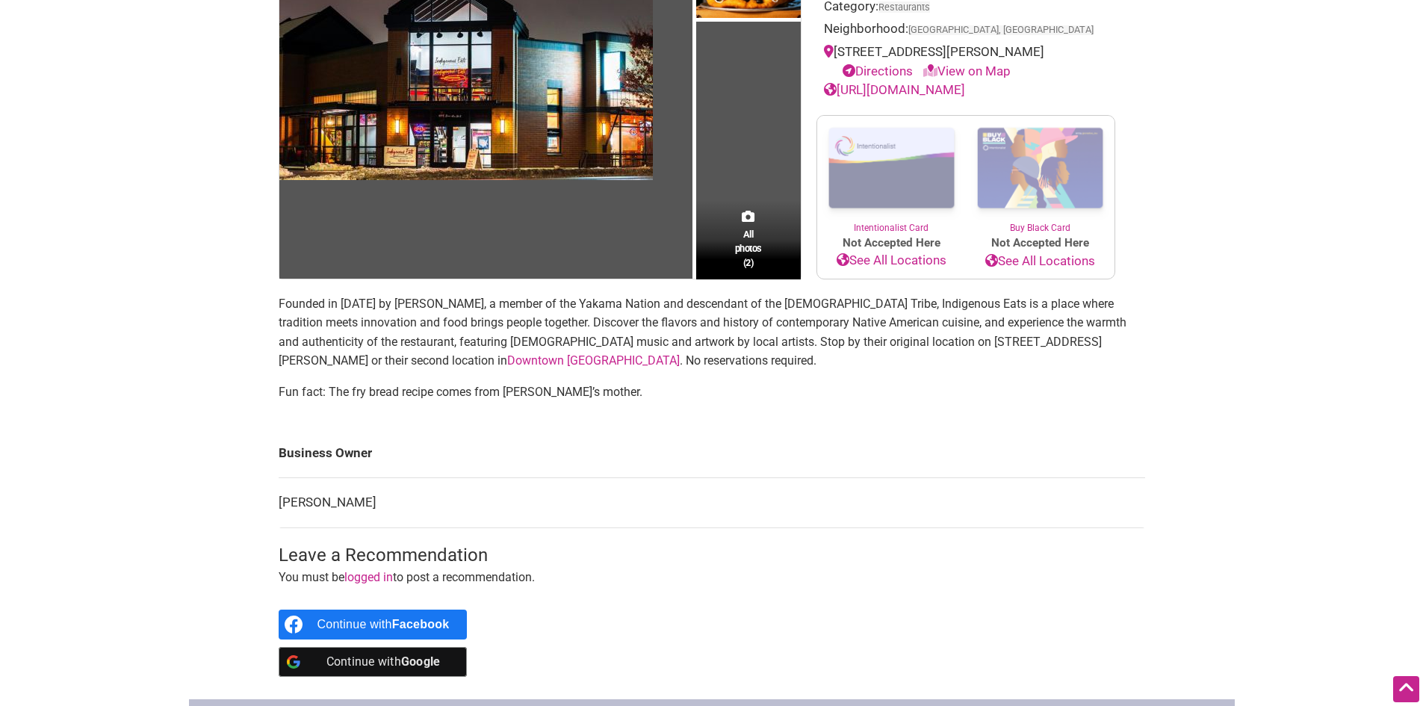
scroll to position [224, 0]
